Goal: Task Accomplishment & Management: Use online tool/utility

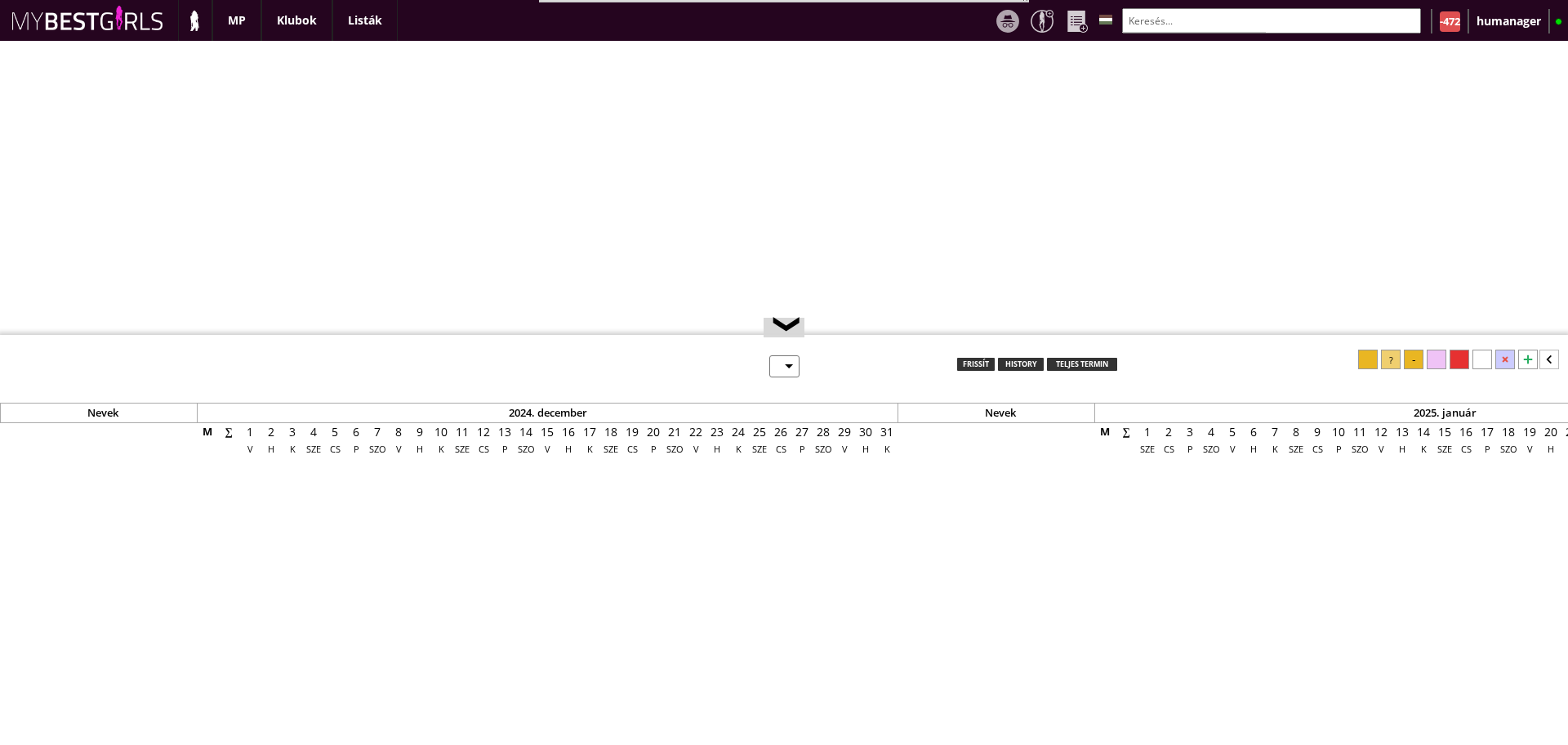
select select "0"
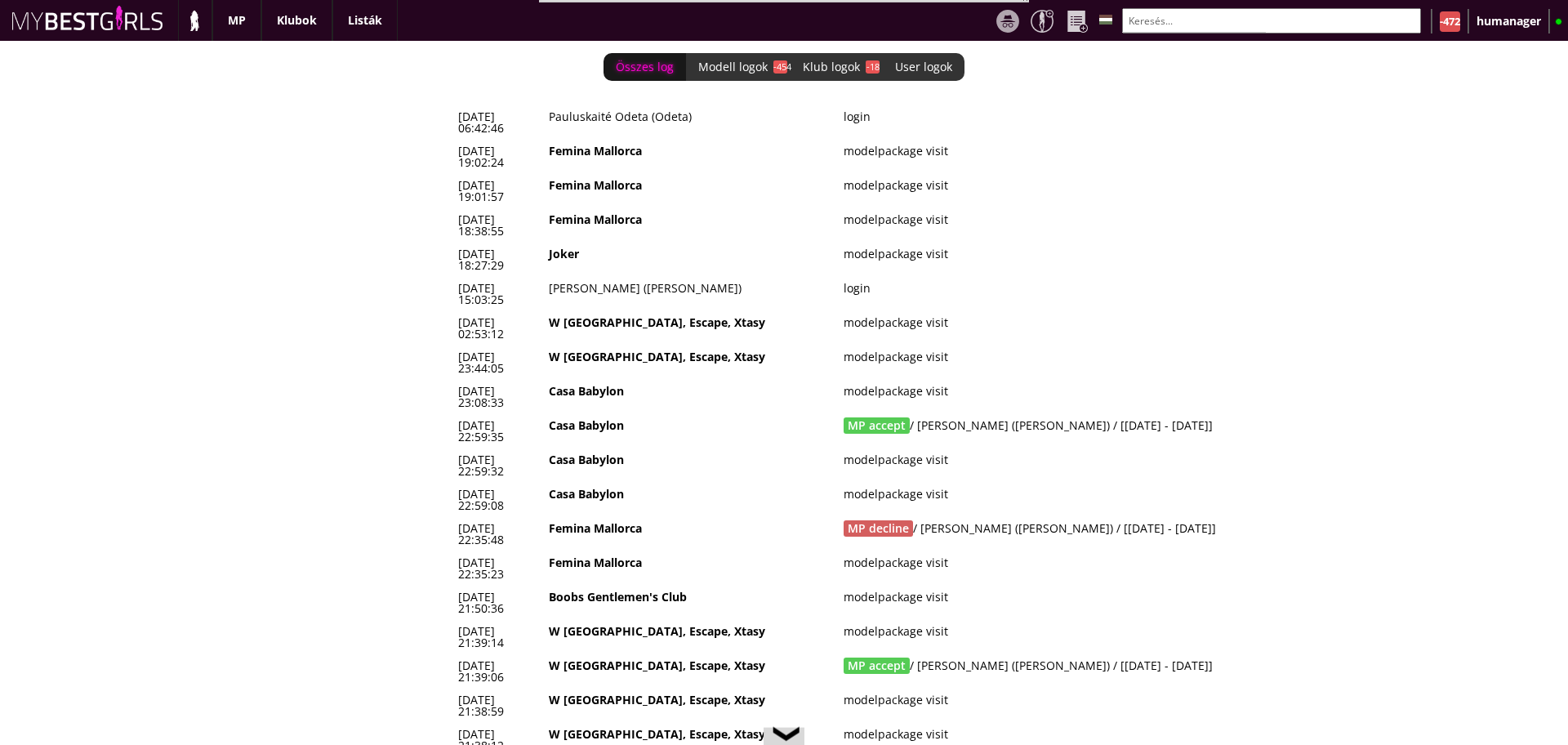
scroll to position [0, 6879]
drag, startPoint x: 1242, startPoint y: 326, endPoint x: 460, endPoint y: 321, distance: 782.0
click at [460, 414] on tr "2025-08-15 22:59:35 Casa Babylon MP accept / Malmström Veronica (Michelle) / [2…" at bounding box center [893, 432] width 882 height 34
copy tr "2025-08-15 22:59:35 Casa Babylon MP accept / Malmström Veronica (Michelle) / [2…"
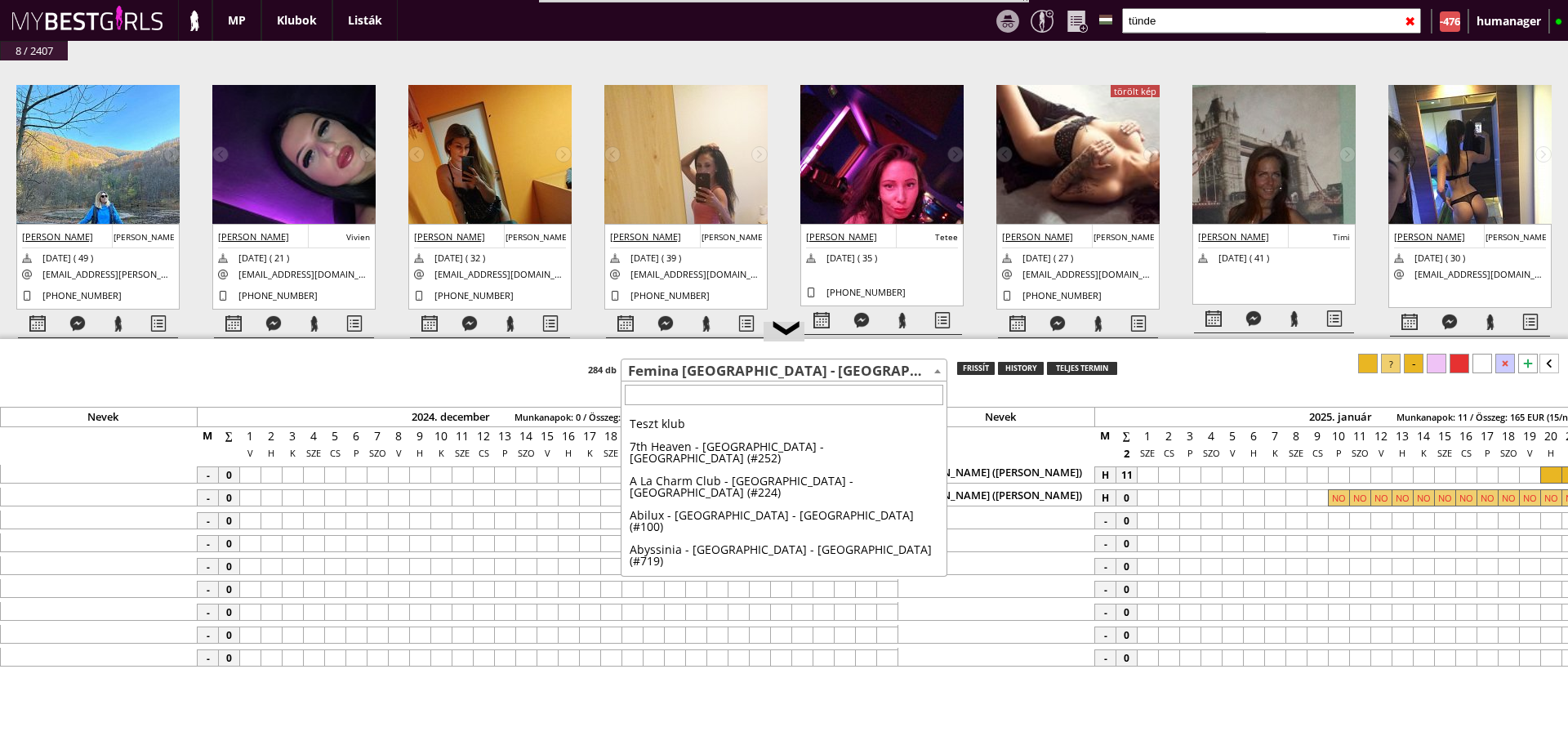
select select "449"
click at [1190, 24] on input "tünde" at bounding box center [1271, 21] width 299 height 25
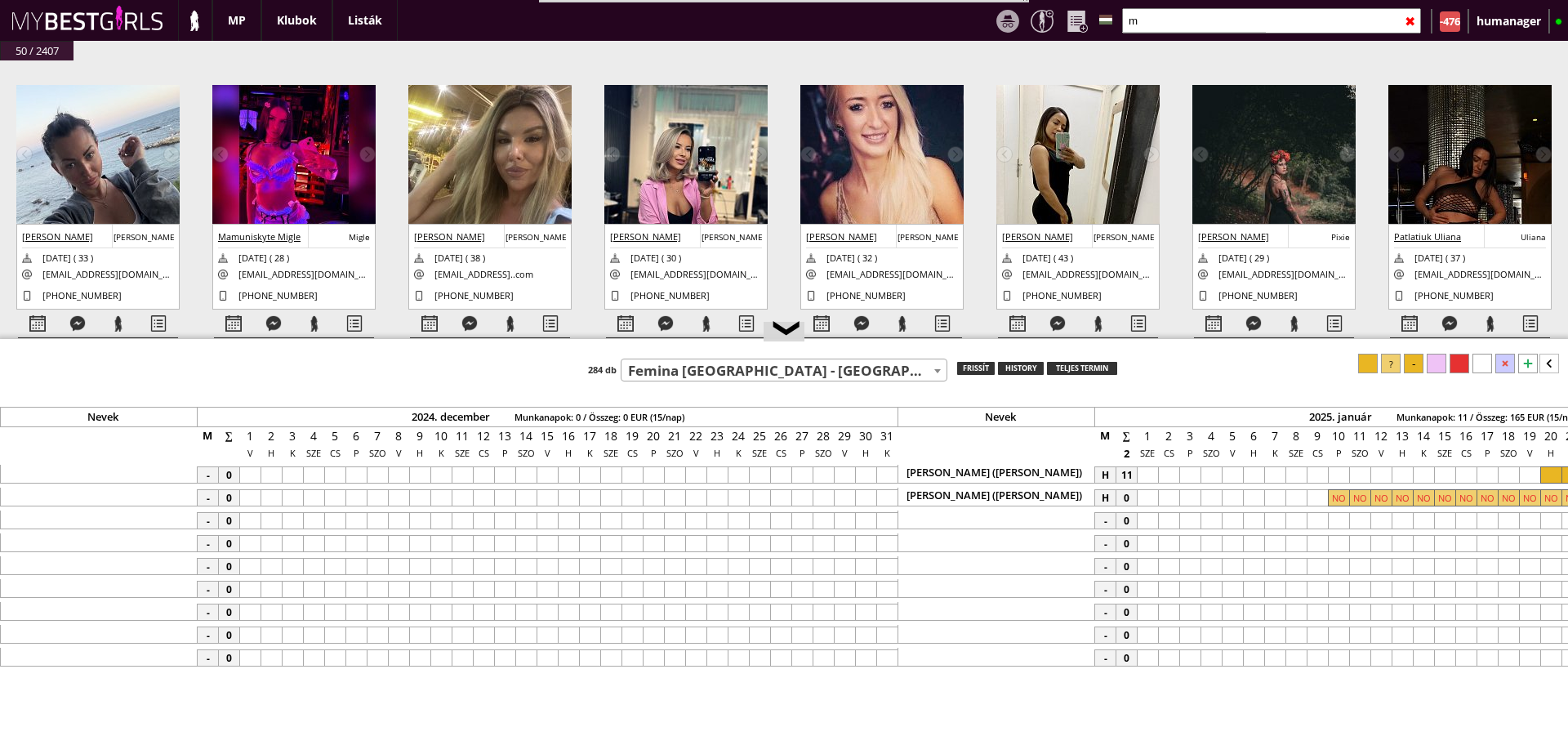
scroll to position [0, 7686]
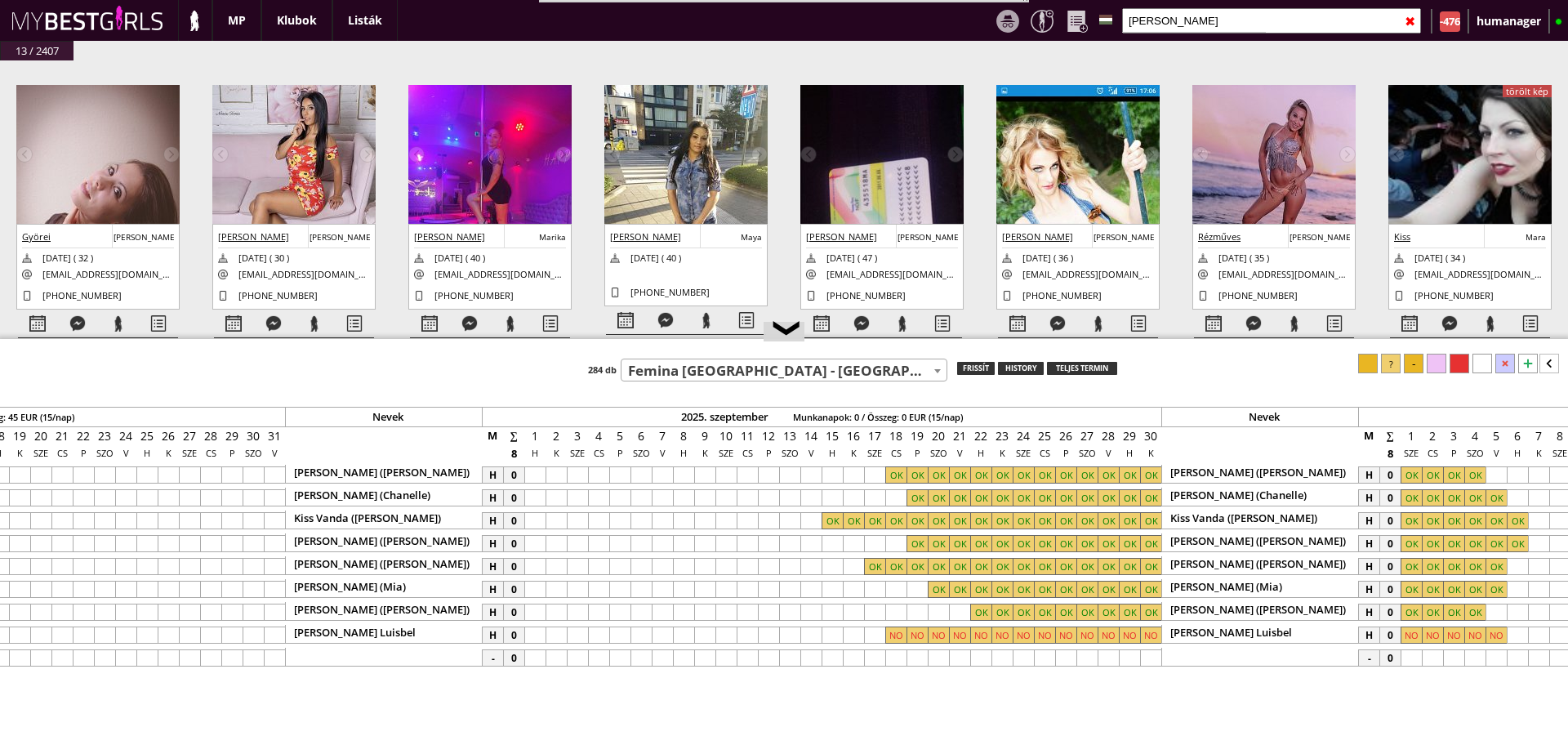
type input "[PERSON_NAME]"
click at [1186, 8] on input "[PERSON_NAME]" at bounding box center [1271, 21] width 299 height 25
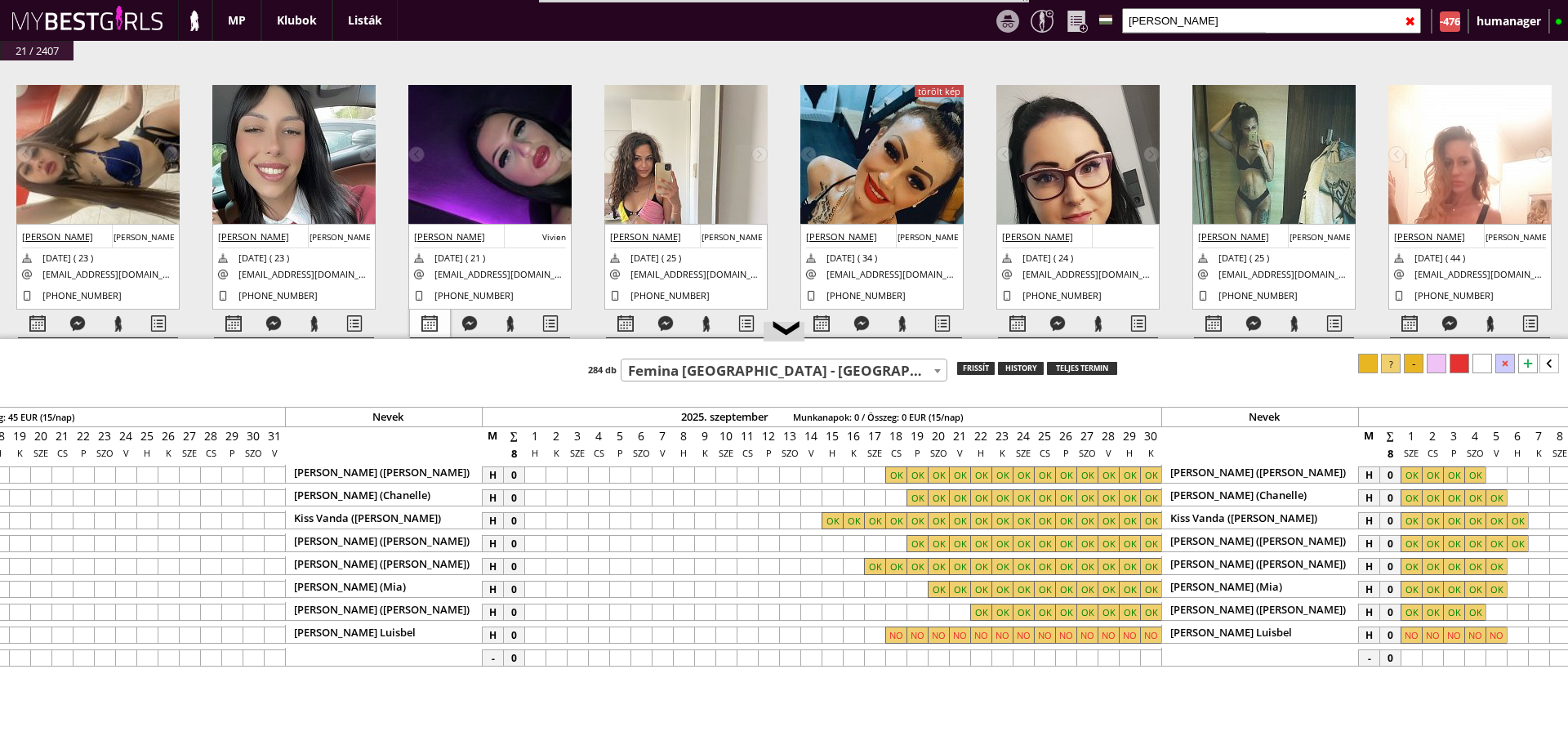
type input "[PERSON_NAME]"
click at [431, 319] on div at bounding box center [430, 324] width 40 height 29
select select "0"
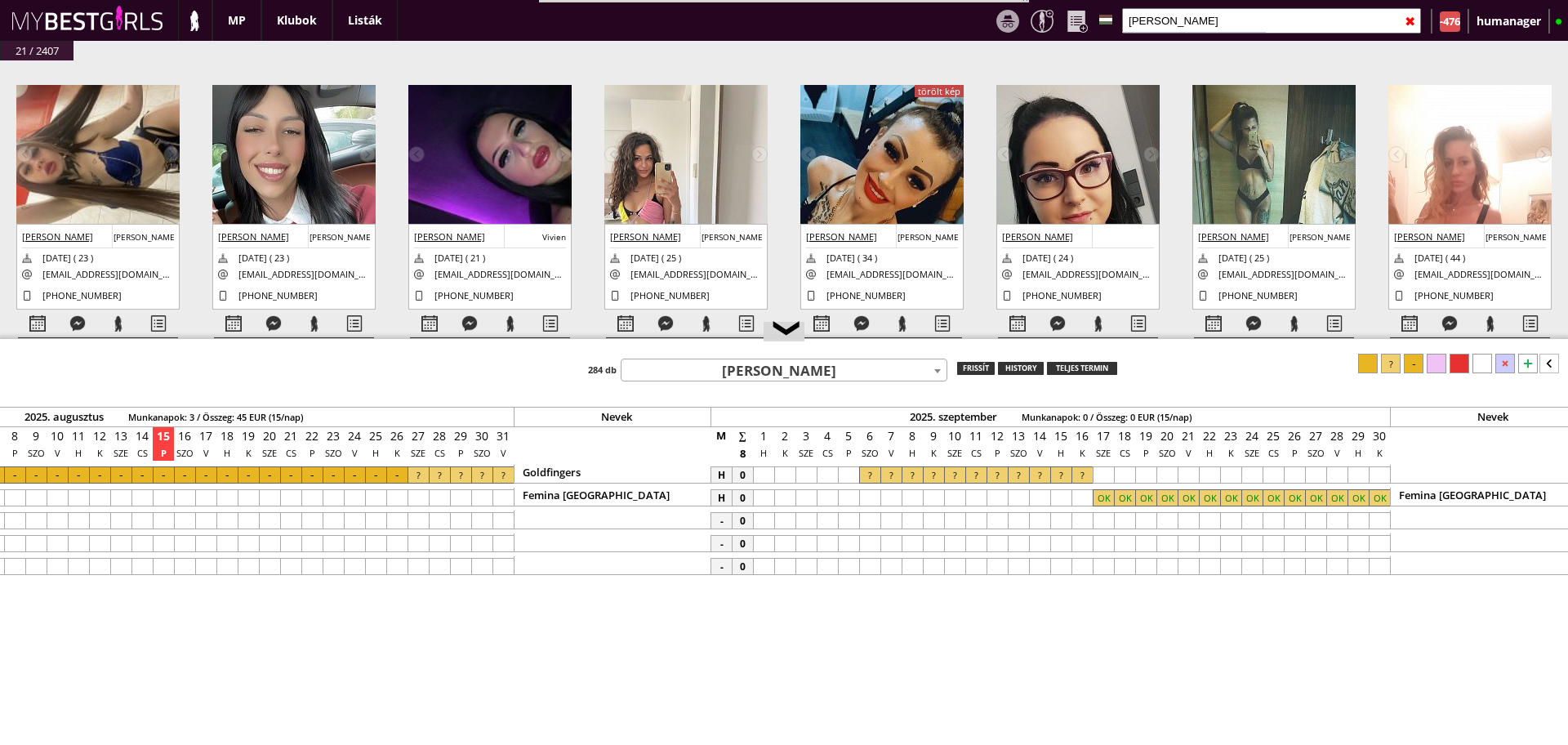
scroll to position [0, 7476]
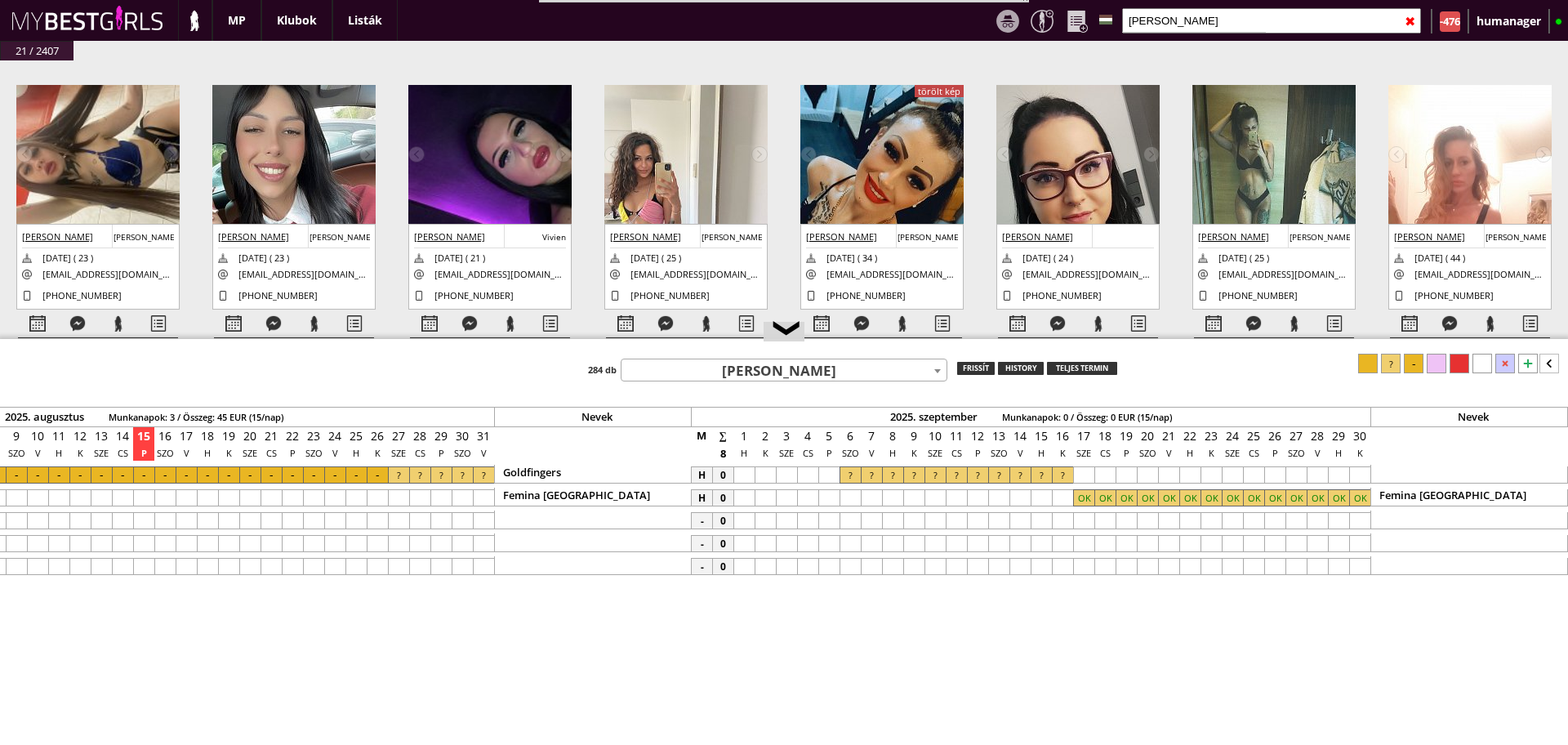
click at [837, 471] on div at bounding box center [829, 475] width 22 height 17
click at [1395, 363] on div at bounding box center [1391, 364] width 20 height 20
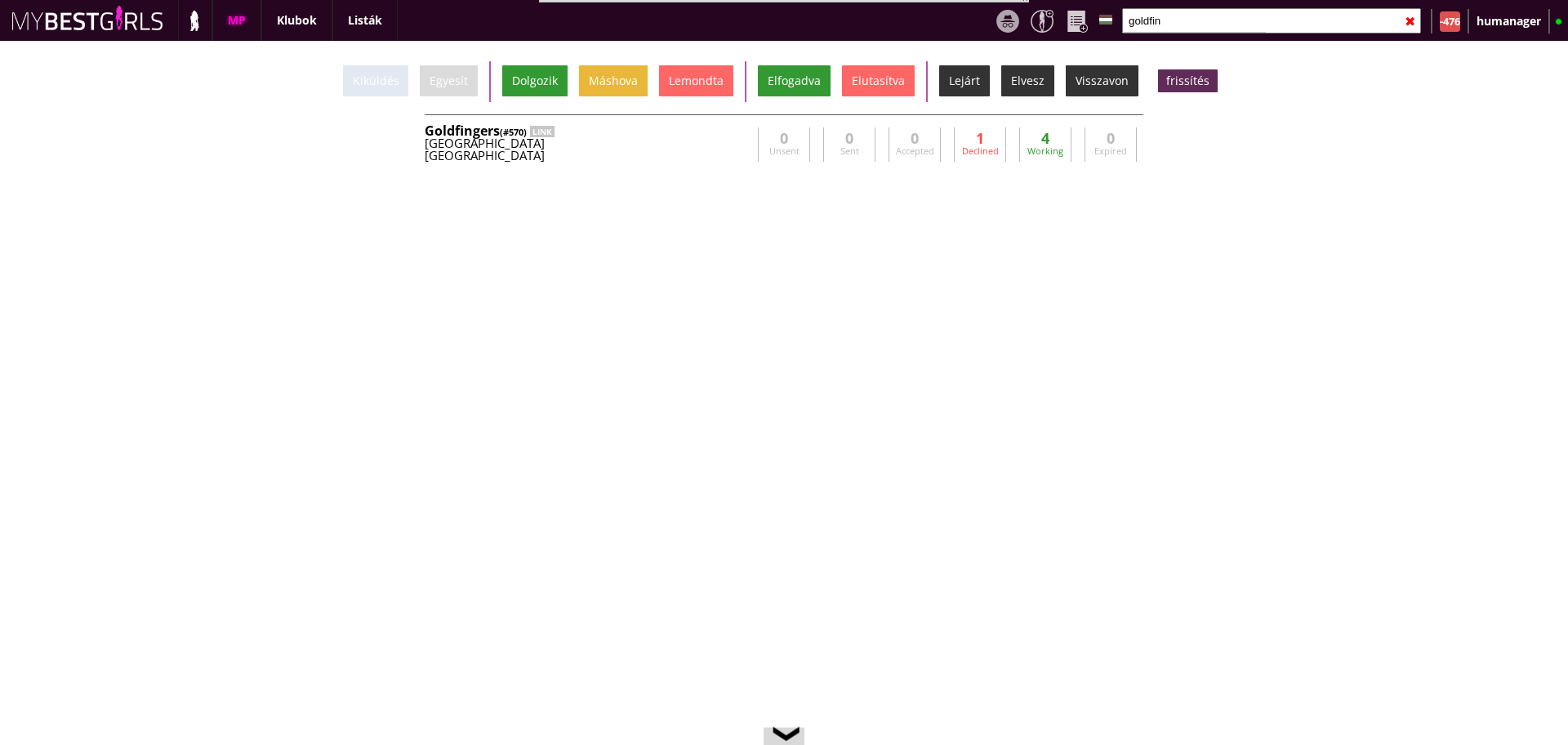
scroll to position [0, 6836]
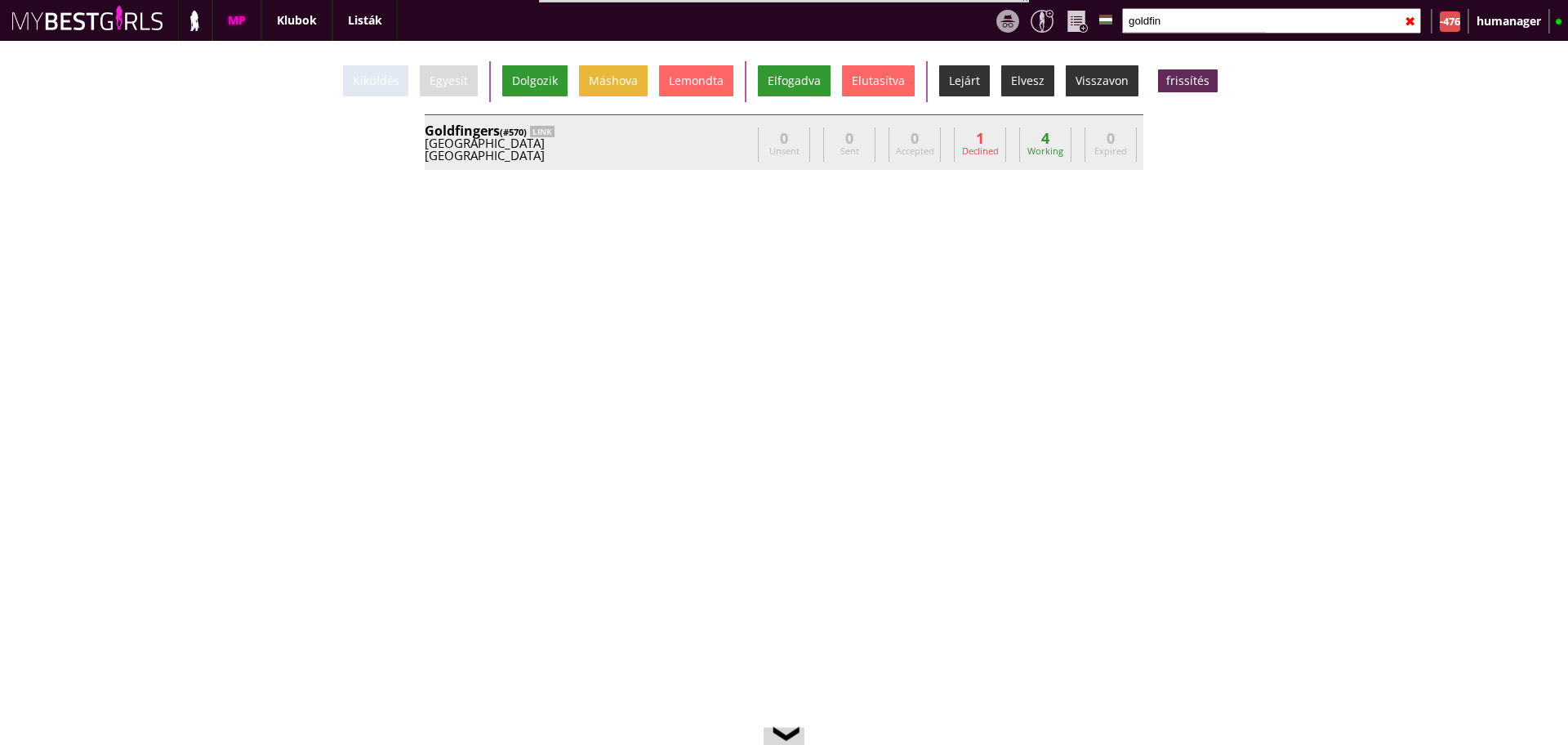
type input "goldfin"
click at [656, 153] on div "[GEOGRAPHIC_DATA]" at bounding box center [588, 156] width 327 height 13
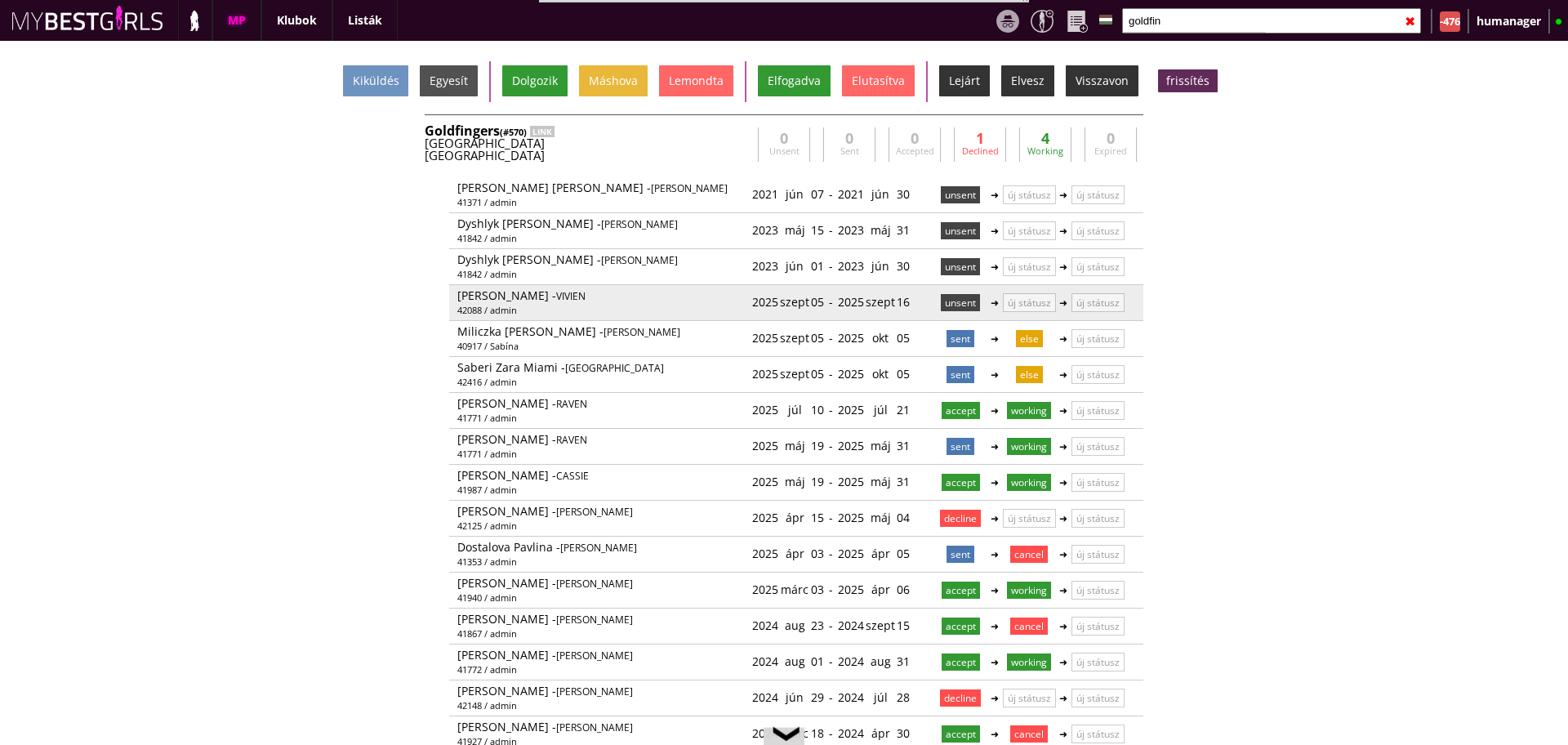
click at [960, 305] on p "unsent" at bounding box center [960, 303] width 39 height 17
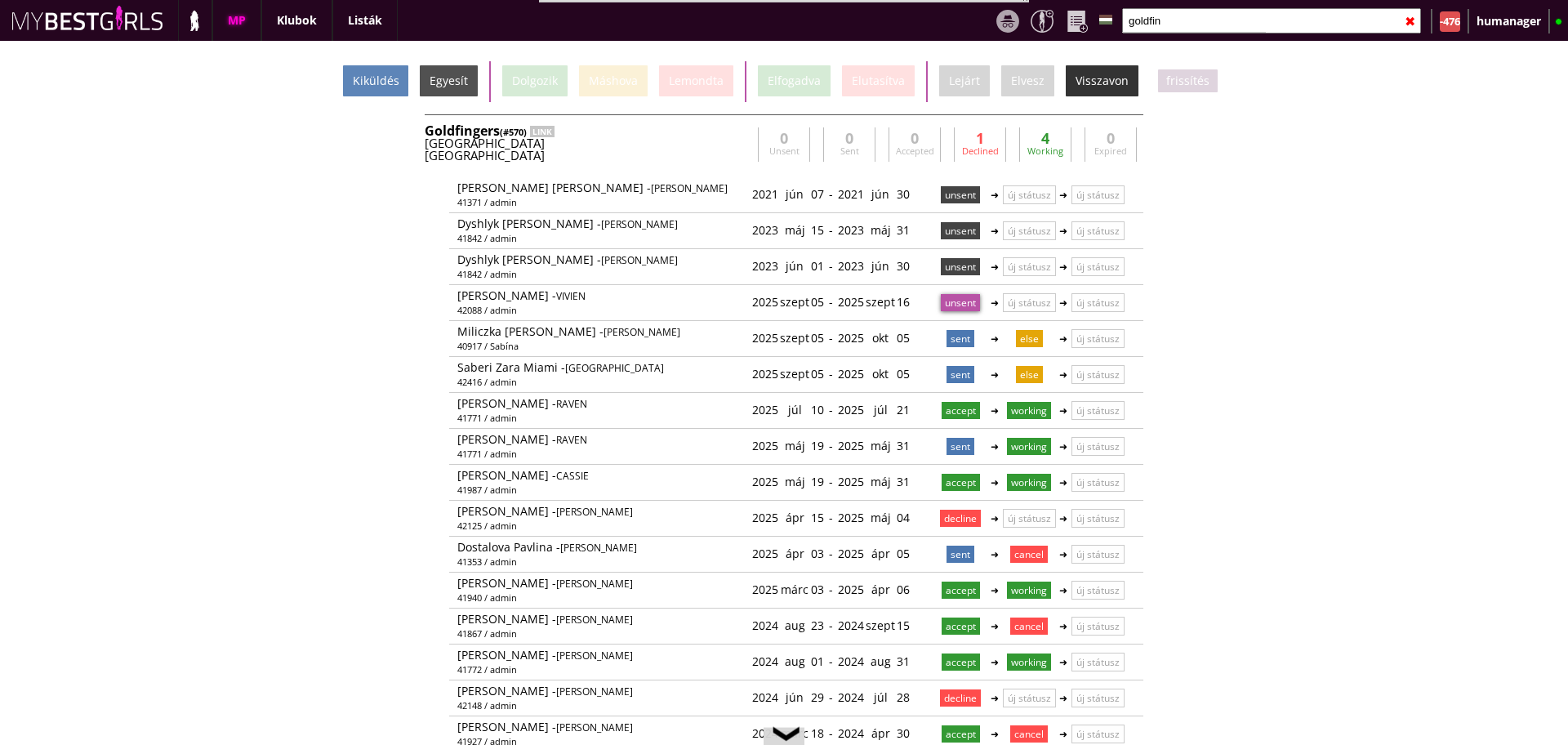
click at [387, 84] on div "Kiküldés" at bounding box center [376, 80] width 65 height 31
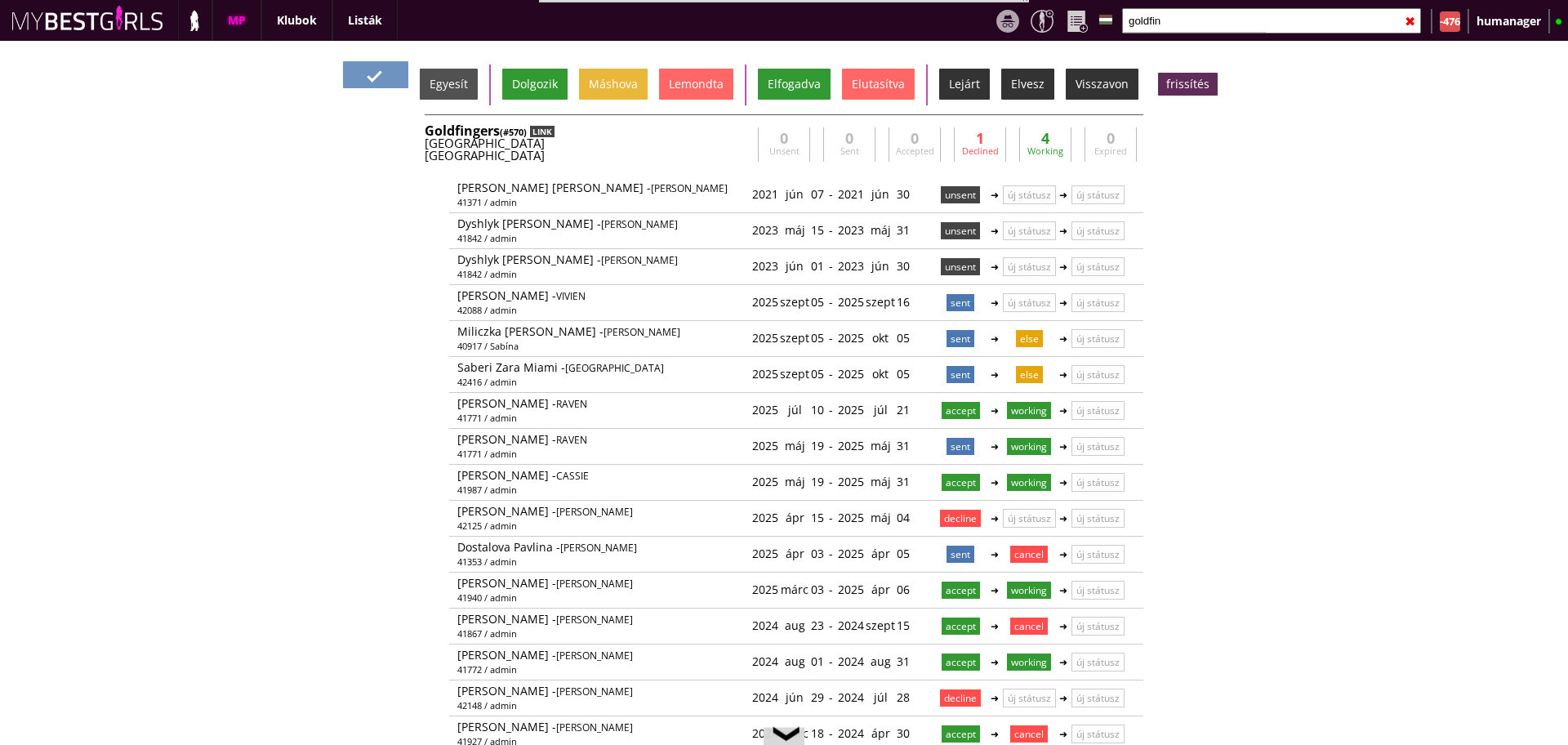
click at [537, 132] on div "LINK" at bounding box center [542, 131] width 24 height 12
